Goal: Task Accomplishment & Management: Complete application form

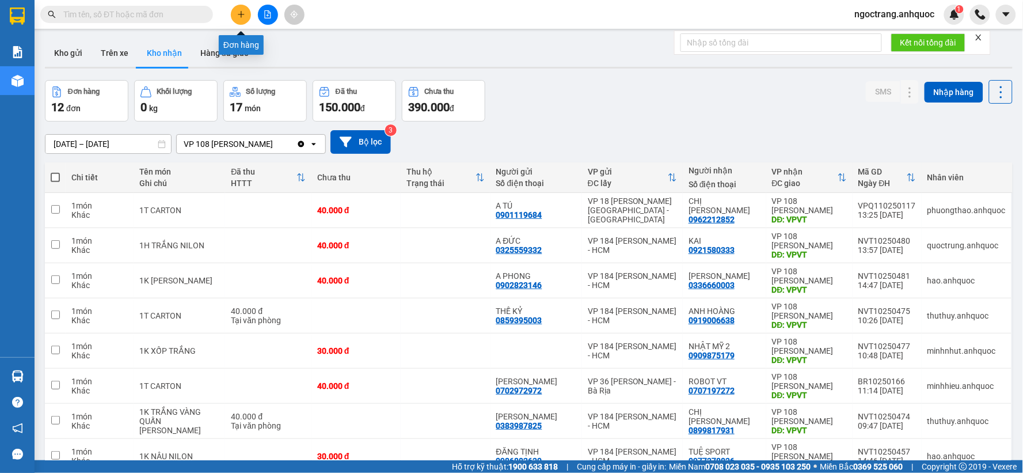
click at [237, 13] on icon "plus" at bounding box center [241, 14] width 8 height 8
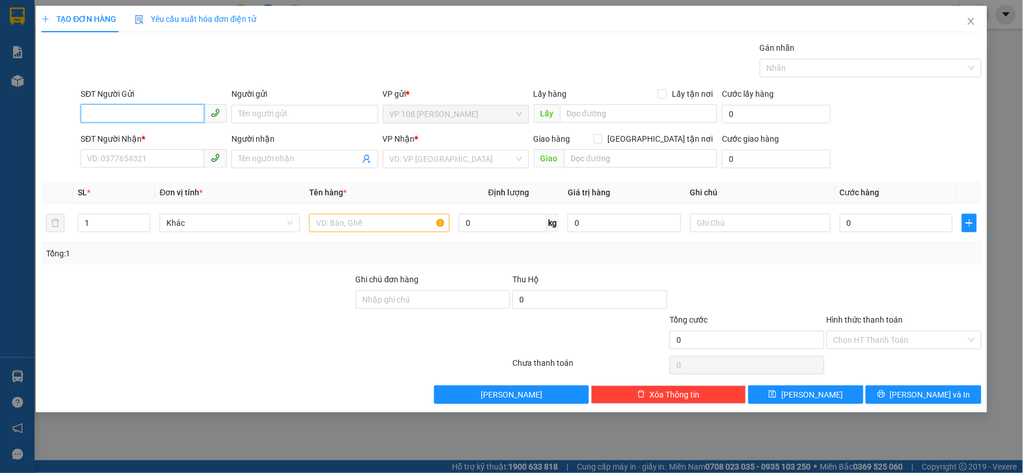
click at [173, 116] on input "SĐT Người Gửi" at bounding box center [143, 113] width 124 height 18
type input "0919971008"
click at [305, 121] on input "Người gửi" at bounding box center [304, 114] width 146 height 18
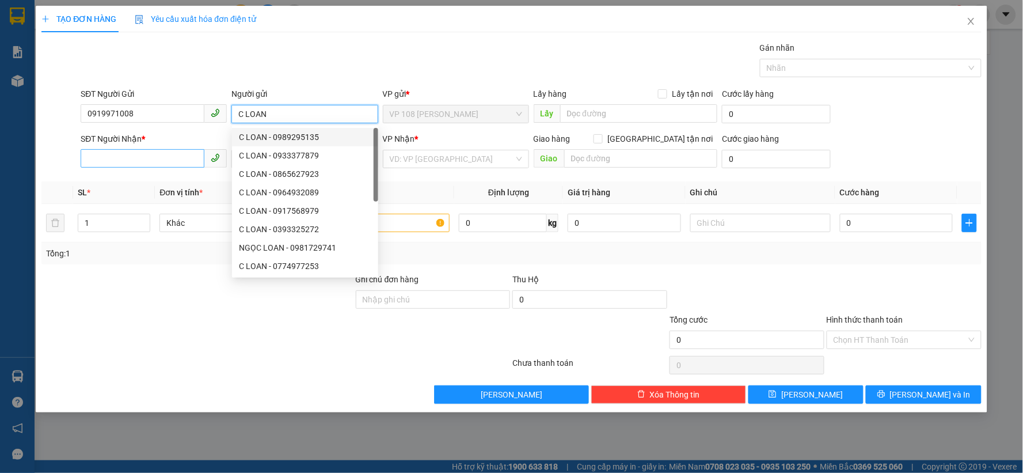
type input "C LOAN"
click at [161, 156] on input "SĐT Người Nhận *" at bounding box center [143, 158] width 124 height 18
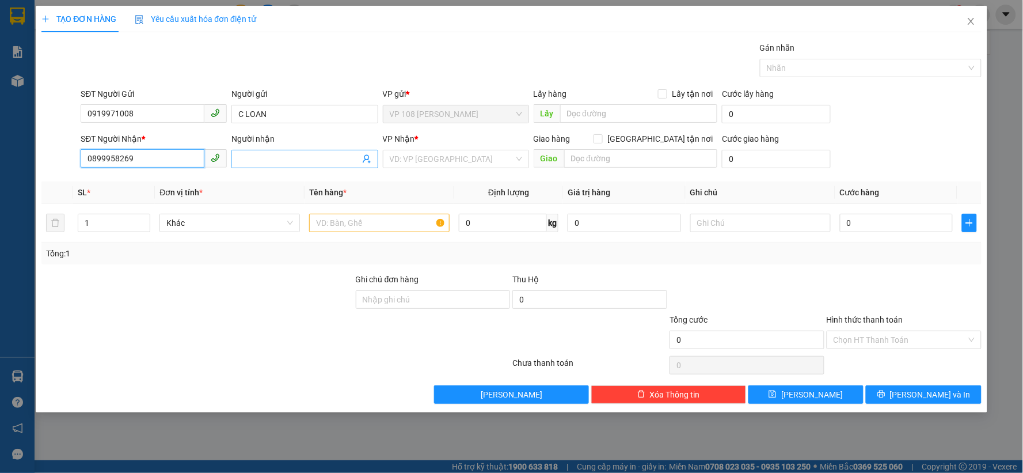
type input "0899958269"
click at [280, 158] on input "Người nhận" at bounding box center [298, 159] width 121 height 13
type input "C HẢI VY"
click at [468, 162] on input "search" at bounding box center [452, 158] width 124 height 17
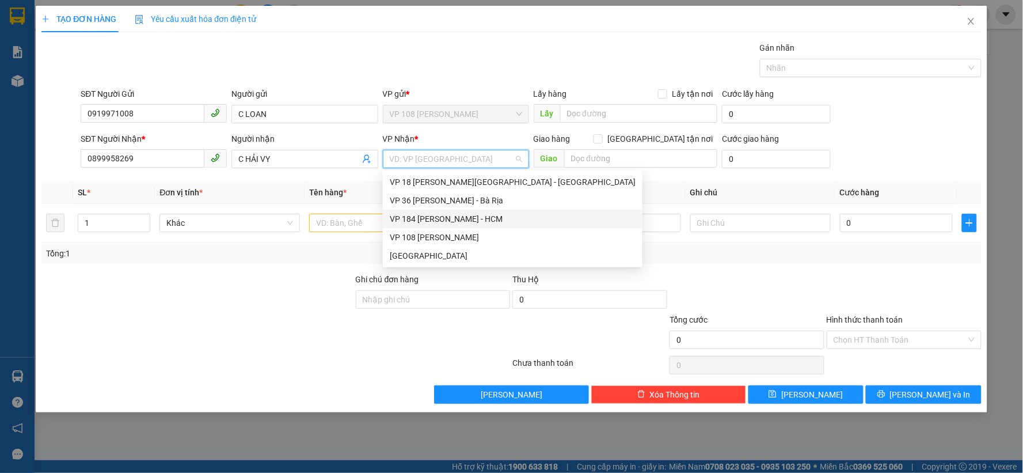
click at [463, 222] on div "VP 184 [PERSON_NAME] - HCM" at bounding box center [513, 218] width 246 height 13
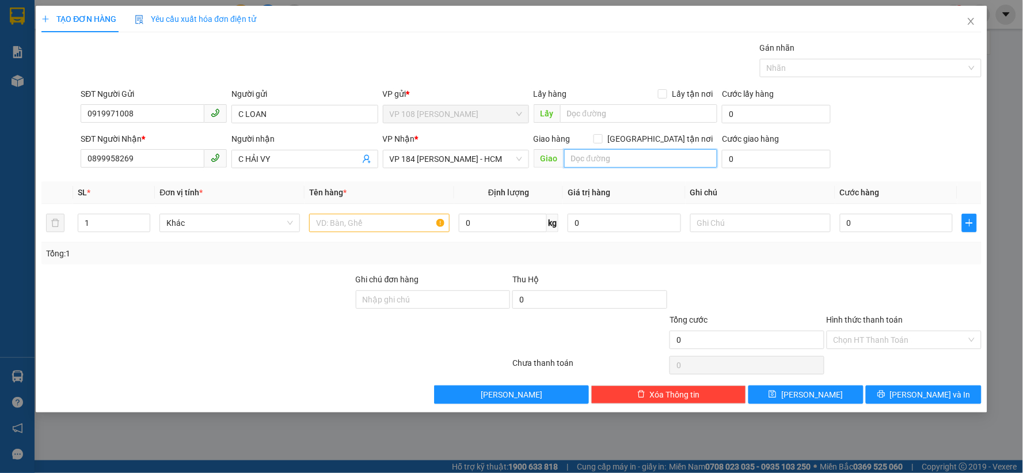
click at [603, 163] on input "text" at bounding box center [641, 158] width 154 height 18
type input "VP NVT"
click at [401, 218] on input "text" at bounding box center [379, 223] width 140 height 18
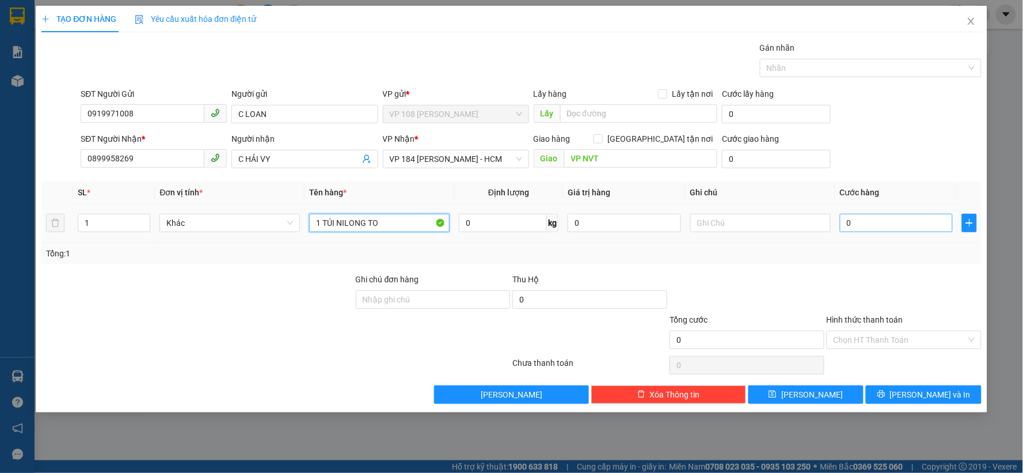
type input "1 TÚI NILONG TO"
click at [879, 231] on input "0" at bounding box center [896, 223] width 113 height 18
type input "5"
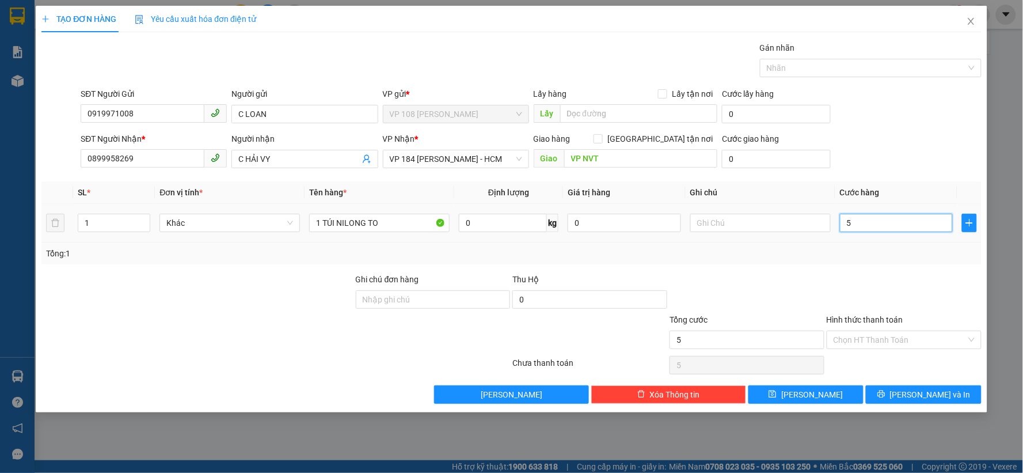
type input "50"
type input "500"
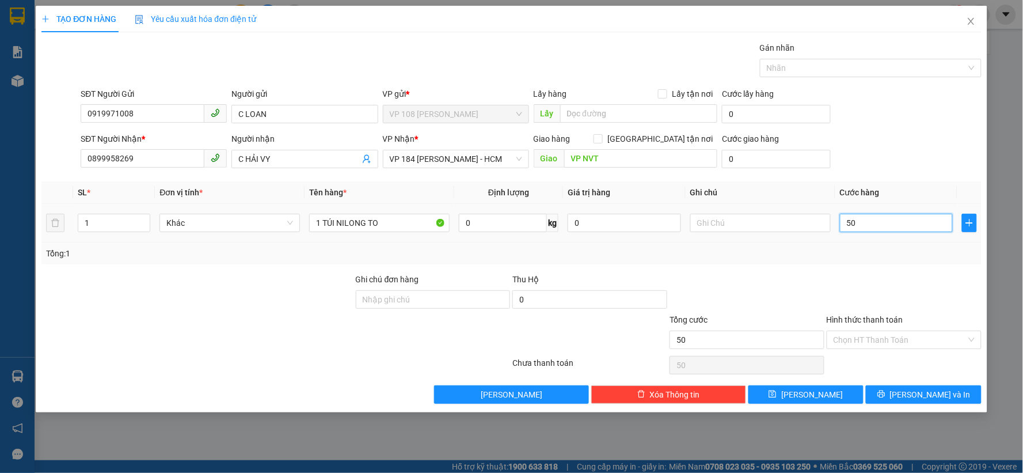
type input "500"
type input "5.000"
type input "50.000"
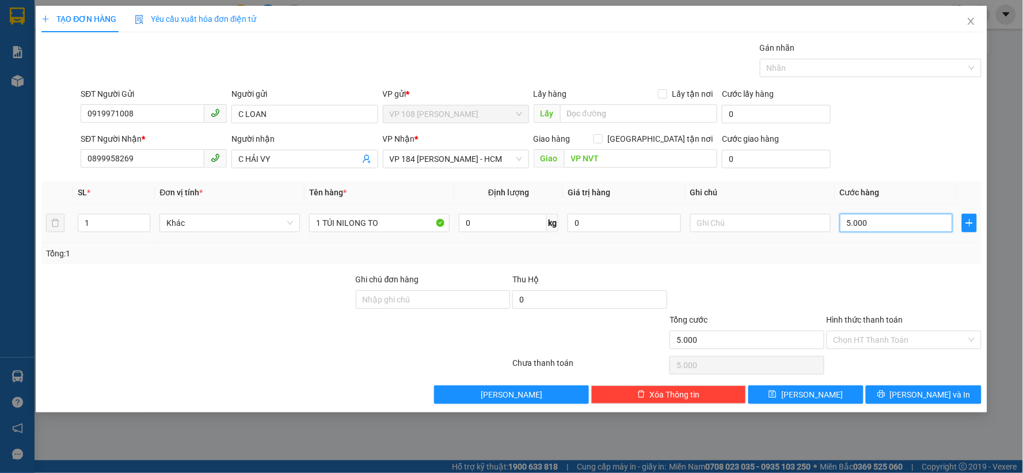
type input "50.000"
click at [869, 336] on input "Hình thức thanh toán" at bounding box center [899, 339] width 133 height 17
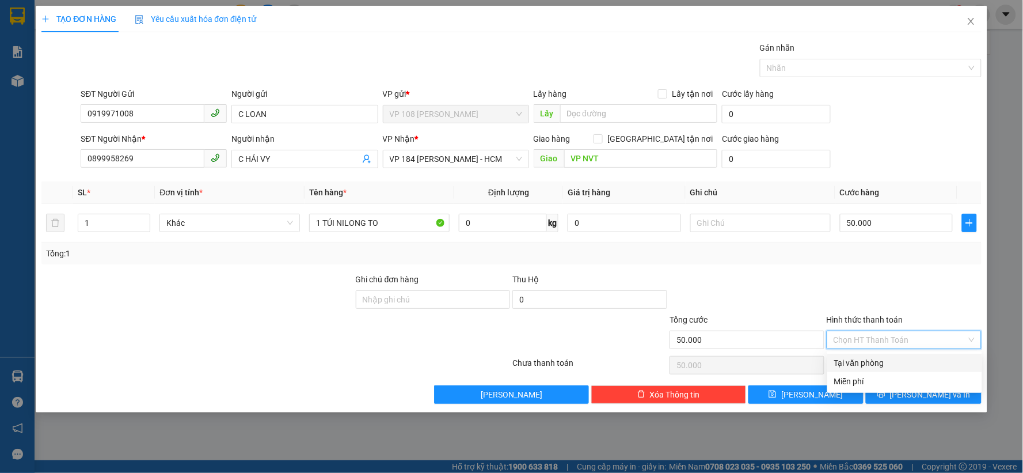
click at [860, 361] on div "Tại văn phòng" at bounding box center [904, 362] width 141 height 13
type input "0"
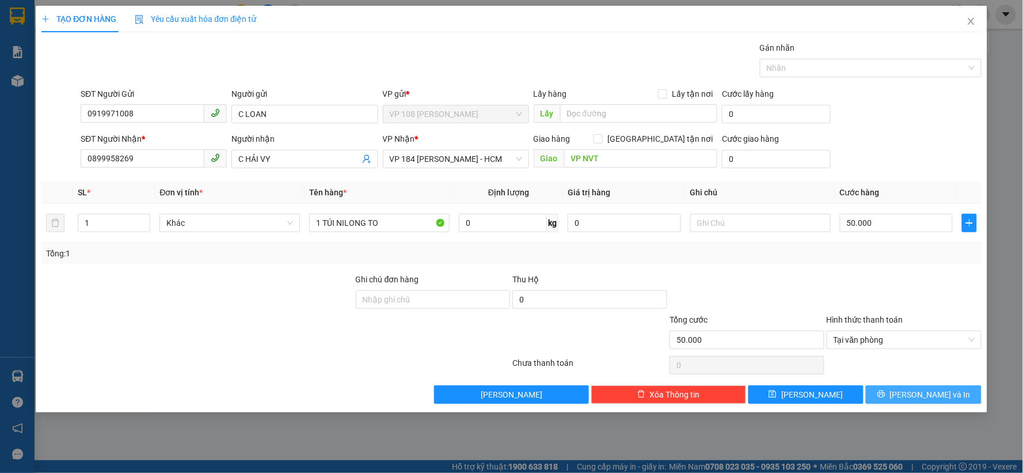
click at [924, 395] on span "[PERSON_NAME] và In" at bounding box center [930, 394] width 81 height 13
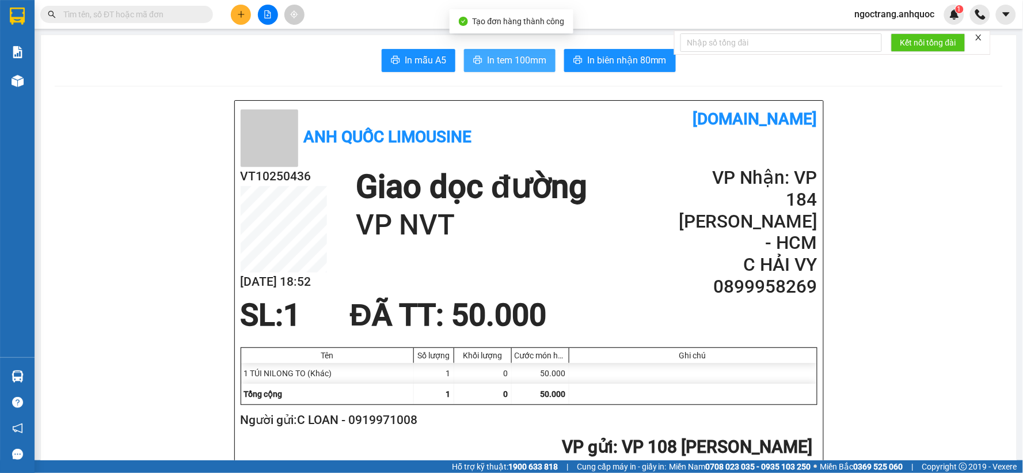
click at [509, 61] on span "In tem 100mm" at bounding box center [516, 60] width 59 height 14
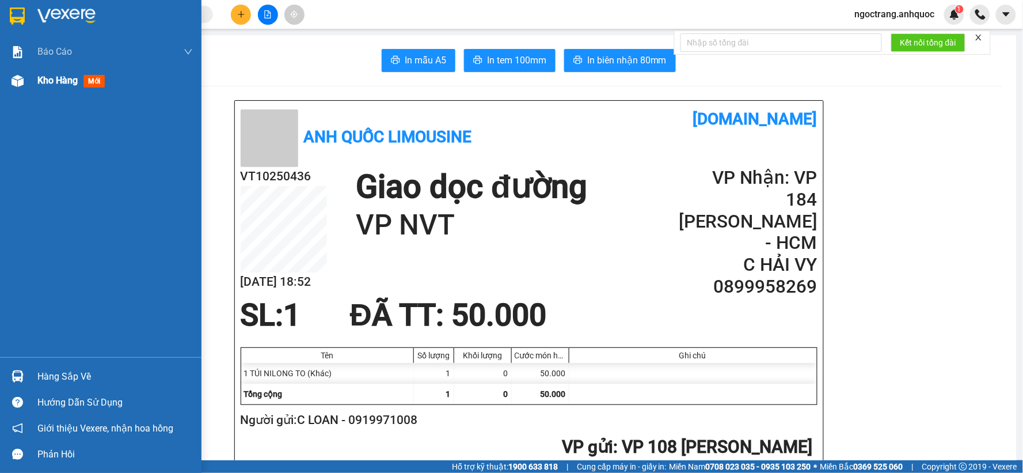
click at [60, 88] on div "Kho hàng mới" at bounding box center [114, 80] width 155 height 29
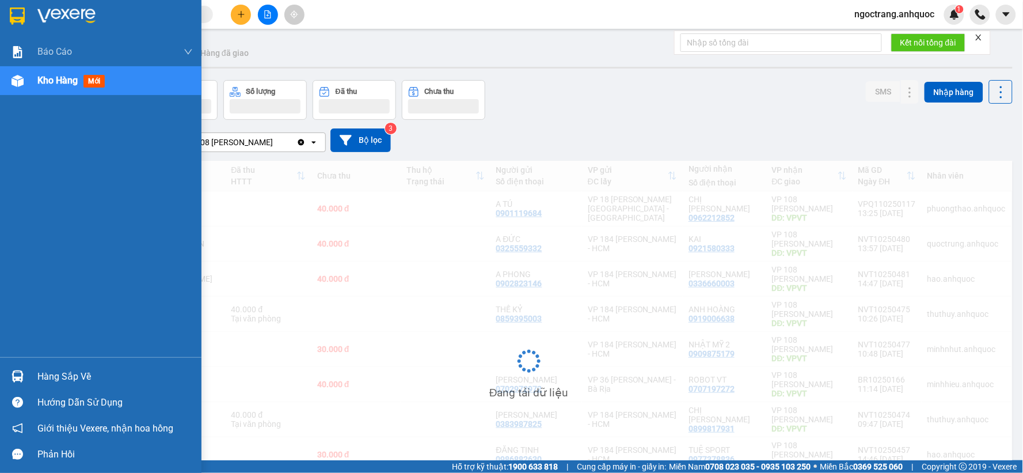
click at [61, 85] on span "Kho hàng" at bounding box center [57, 80] width 40 height 11
